Goal: Transaction & Acquisition: Purchase product/service

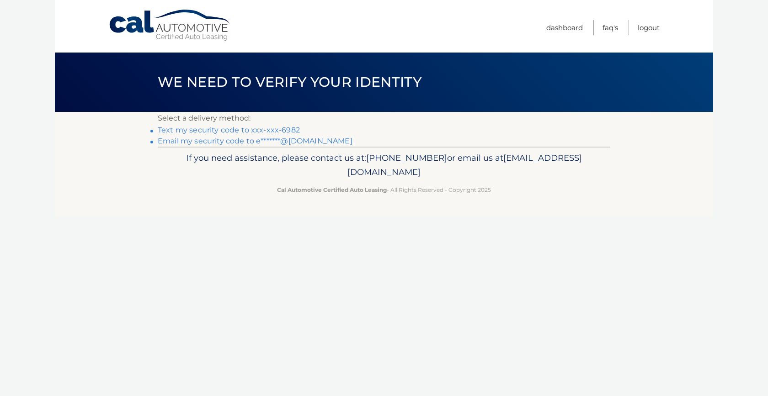
click at [172, 138] on link "Email my security code to e*******@icloud.com" at bounding box center [255, 141] width 195 height 9
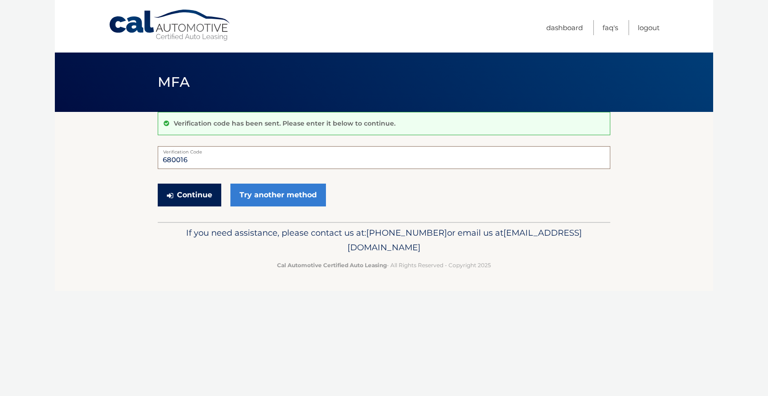
type input "680016"
click at [209, 190] on button "Continue" at bounding box center [190, 195] width 64 height 23
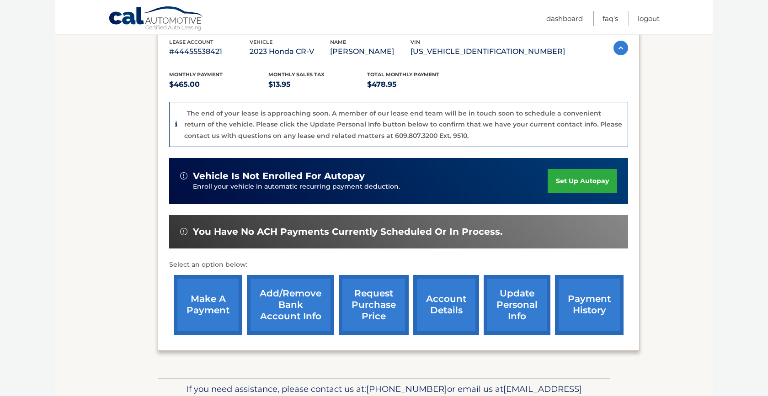
scroll to position [164, 0]
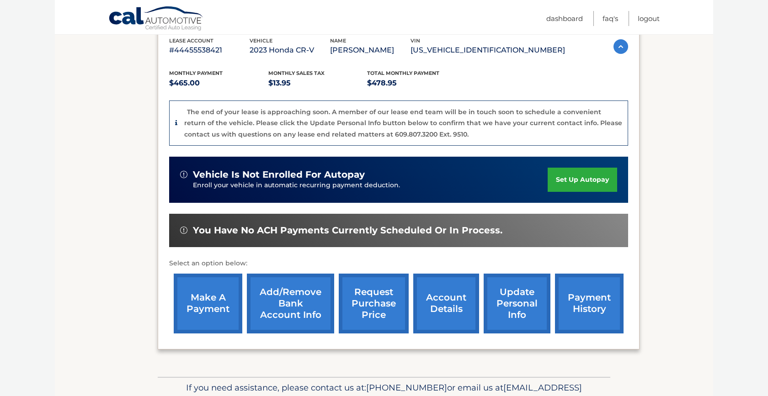
click at [210, 294] on link "make a payment" at bounding box center [208, 304] width 69 height 60
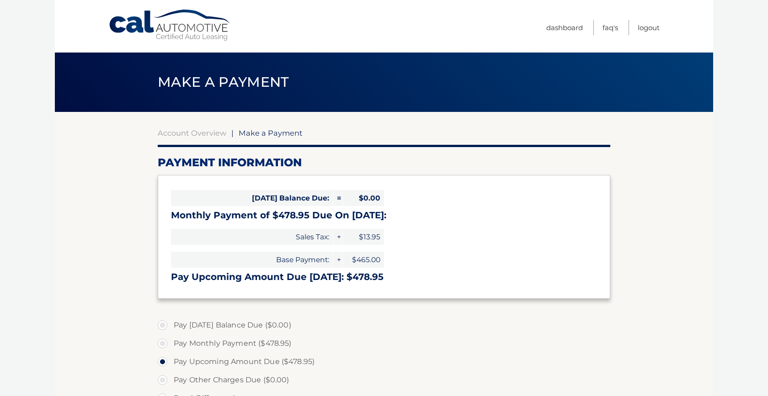
select select "OGY1NmM2M2QtODRlNC00ZjZhLWIxYzItMzQ4YzRjNTVjMmE4"
click at [162, 341] on label "Pay Monthly Payment ($478.95)" at bounding box center [384, 344] width 453 height 18
click at [162, 341] on input "Pay Monthly Payment ($478.95)" at bounding box center [165, 342] width 9 height 15
radio input "true"
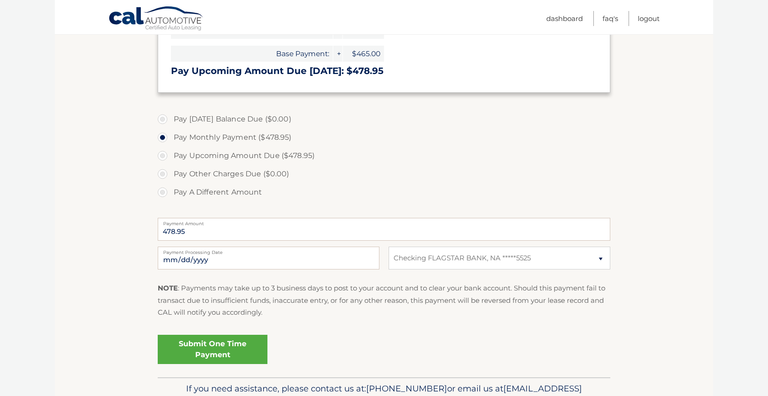
scroll to position [208, 0]
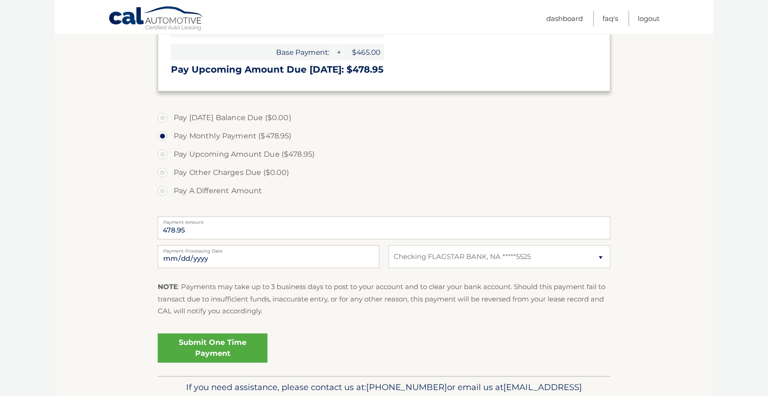
click at [225, 344] on link "Submit One Time Payment" at bounding box center [213, 348] width 110 height 29
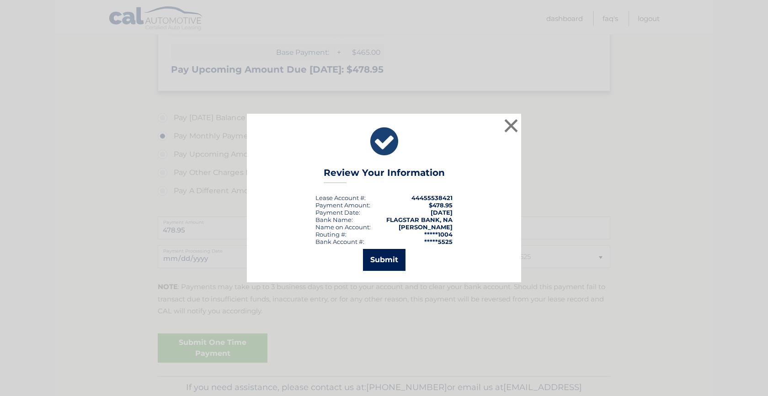
click at [387, 262] on button "Submit" at bounding box center [384, 260] width 43 height 22
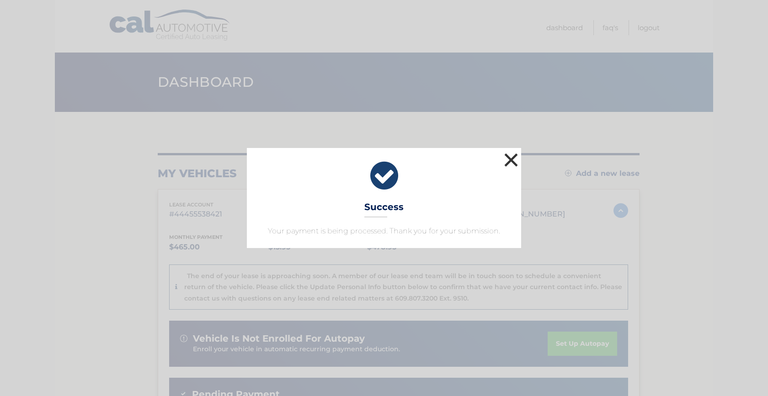
click at [513, 160] on button "×" at bounding box center [511, 160] width 18 height 18
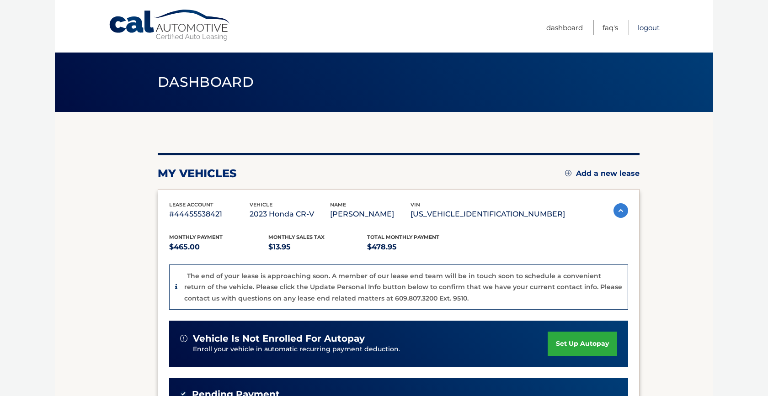
click at [647, 26] on link "Logout" at bounding box center [649, 27] width 22 height 15
